Goal: Task Accomplishment & Management: Manage account settings

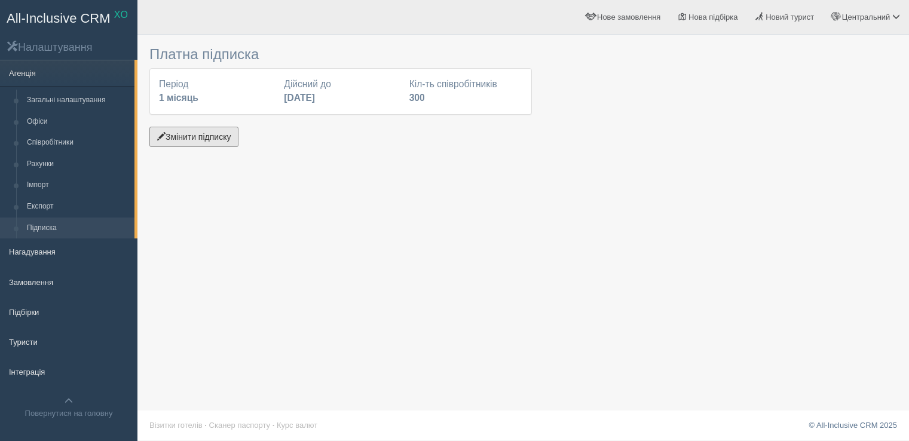
click at [206, 139] on button "Змінити підписку" at bounding box center [193, 137] width 89 height 20
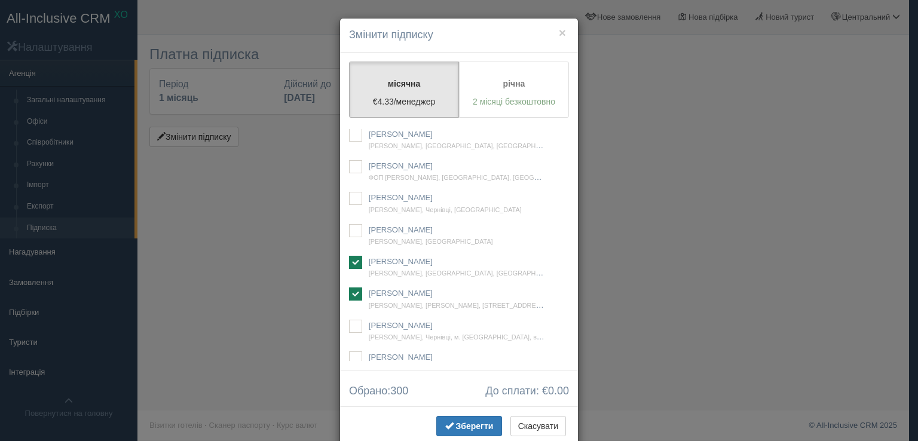
scroll to position [14059, 0]
click at [349, 145] on ins at bounding box center [355, 138] width 13 height 13
checkbox input "false"
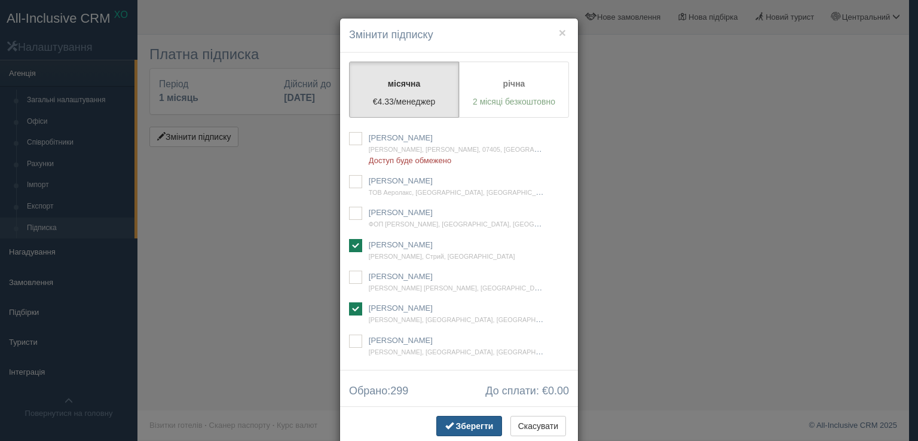
click at [481, 424] on span "Зберегти" at bounding box center [475, 426] width 38 height 10
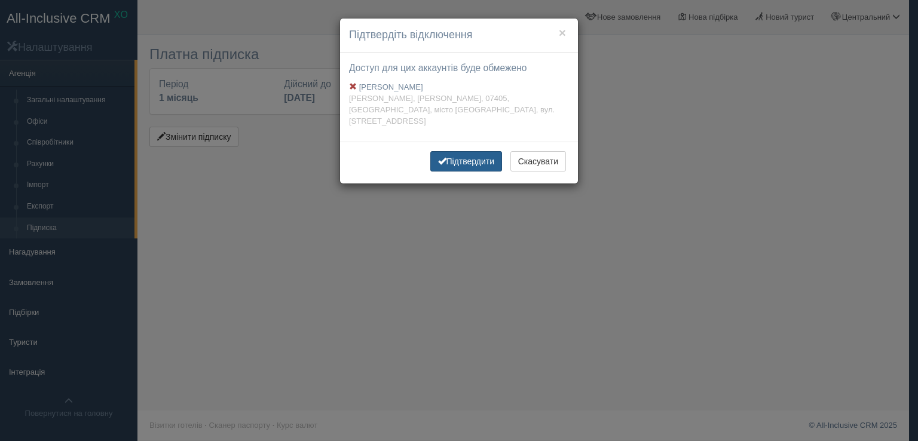
click at [469, 159] on button "Підтвердити" at bounding box center [466, 161] width 72 height 20
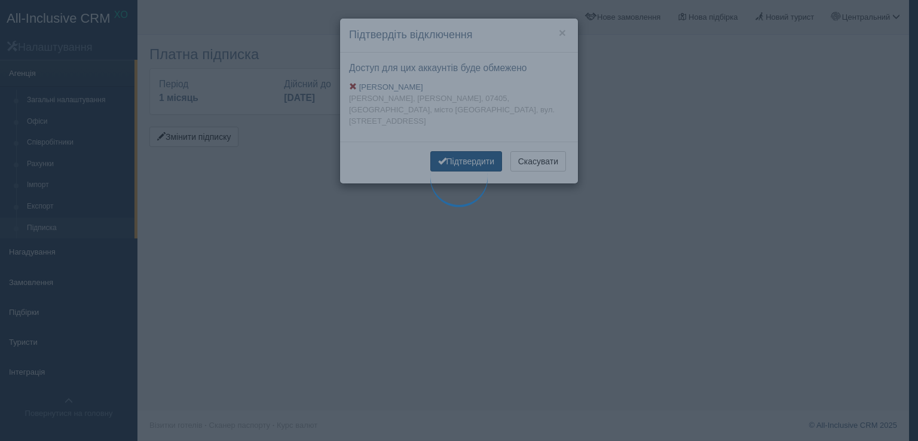
click at [470, 155] on div at bounding box center [458, 176] width 81 height 81
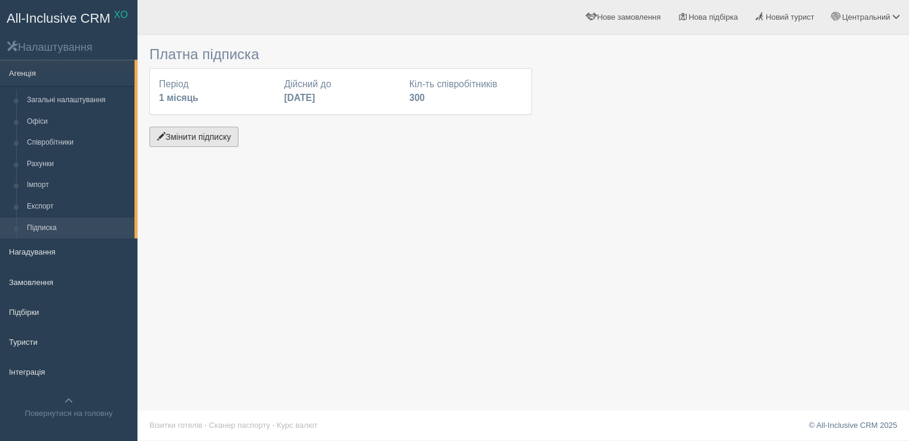
click at [203, 140] on button "Змінити підписку" at bounding box center [193, 137] width 89 height 20
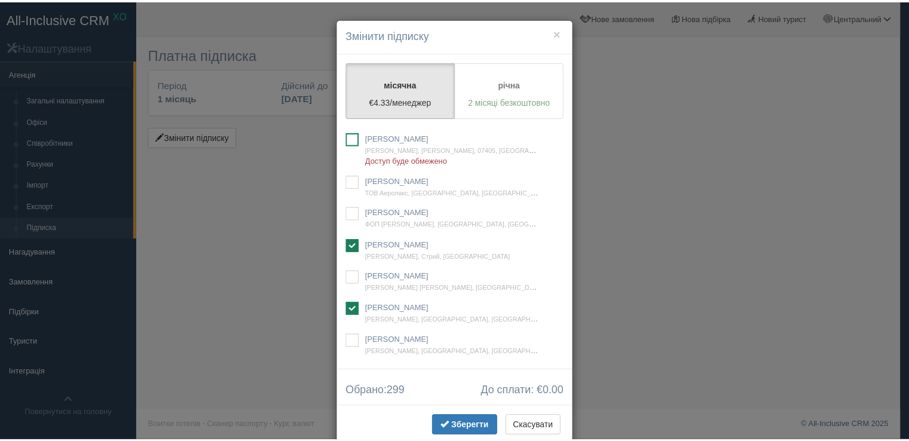
scroll to position [33374, 0]
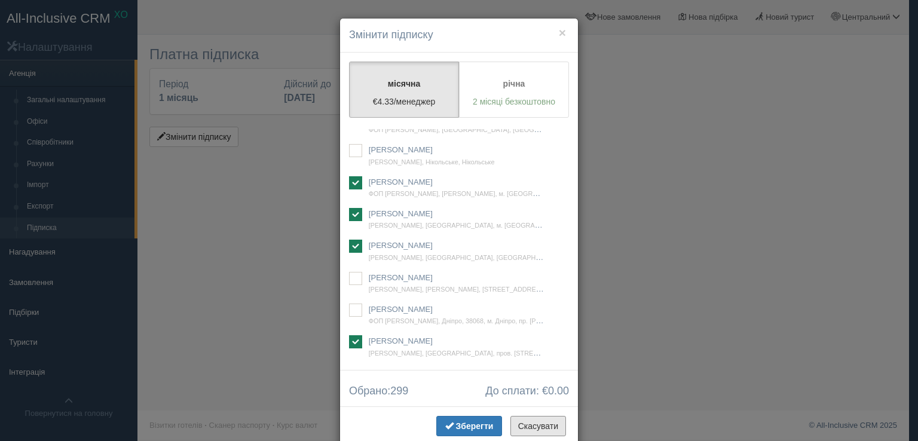
click at [526, 427] on button "Скасувати" at bounding box center [538, 426] width 56 height 20
